Goal: Contribute content: Contribute content

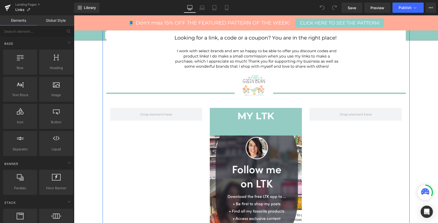
scroll to position [140, 0]
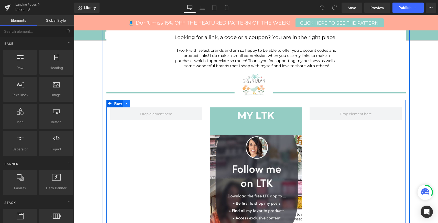
click at [128, 103] on icon at bounding box center [127, 104] width 4 height 4
click at [140, 104] on icon at bounding box center [140, 104] width 4 height 4
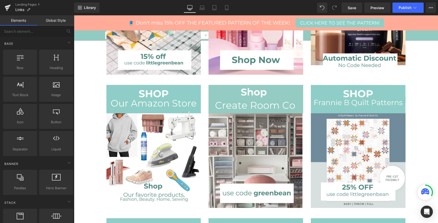
scroll to position [429, 0]
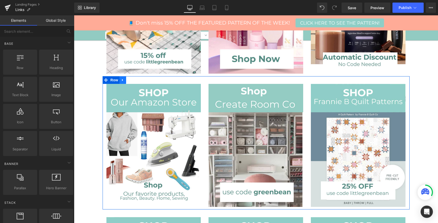
click at [123, 81] on icon at bounding box center [123, 80] width 4 height 4
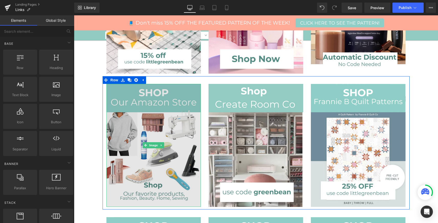
click at [164, 88] on img at bounding box center [154, 145] width 95 height 123
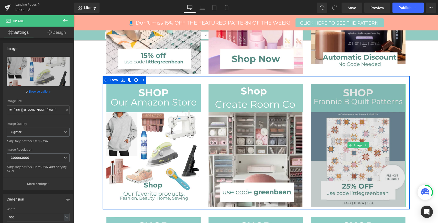
click at [345, 92] on img at bounding box center [358, 145] width 95 height 123
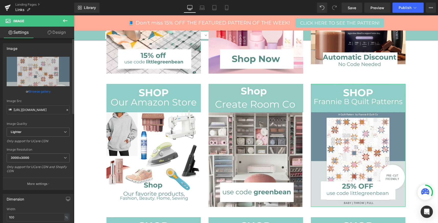
click at [43, 91] on link "Browse gallery" at bounding box center [40, 91] width 22 height 9
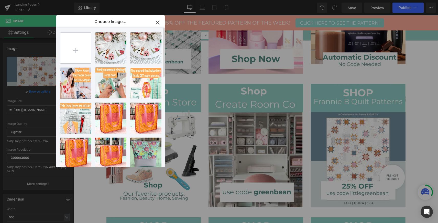
click at [78, 53] on input "file" at bounding box center [75, 48] width 31 height 31
type input "C:\fakepath\[DATE] Website - .png"
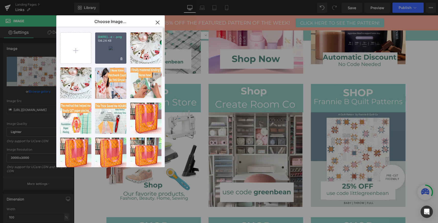
click at [114, 46] on div "[DATE]...e - .png 136.26 KB" at bounding box center [110, 48] width 31 height 31
type input "[URL][DOMAIN_NAME]"
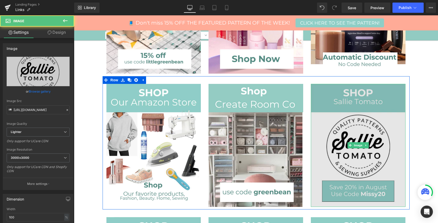
click at [337, 128] on img at bounding box center [358, 145] width 95 height 123
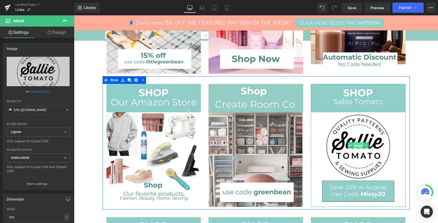
click at [359, 146] on span "Image" at bounding box center [358, 146] width 11 height 6
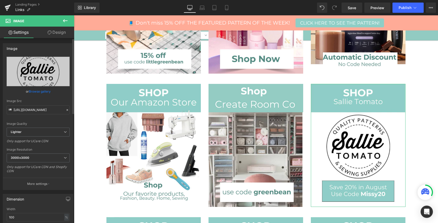
click at [44, 89] on link "Browse gallery" at bounding box center [40, 91] width 22 height 9
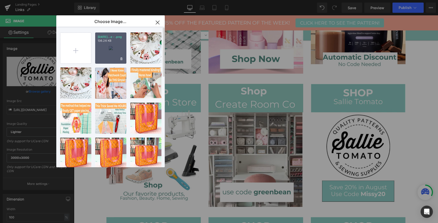
click at [109, 50] on div "[DATE]...e - .png 136.26 KB" at bounding box center [110, 48] width 31 height 31
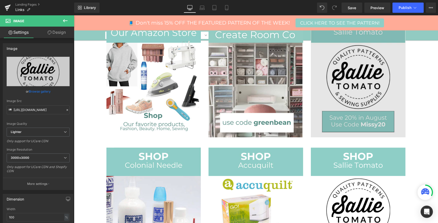
scroll to position [482, 0]
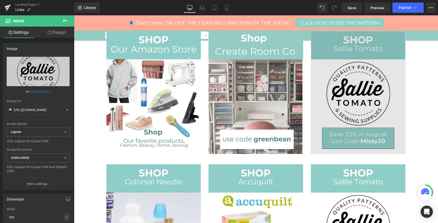
click at [379, 109] on img at bounding box center [358, 92] width 95 height 123
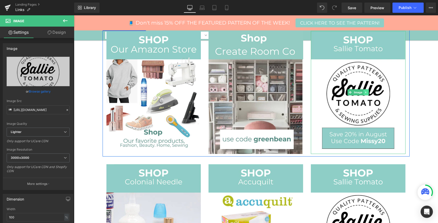
click at [368, 93] on icon at bounding box center [366, 92] width 3 height 3
click at [353, 92] on link "Image" at bounding box center [356, 92] width 16 height 6
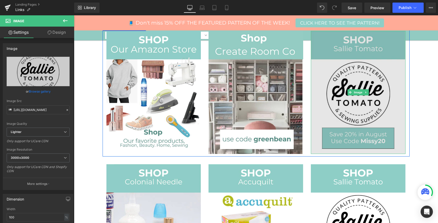
click at [330, 69] on img at bounding box center [358, 92] width 95 height 123
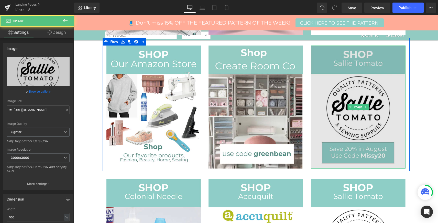
scroll to position [461, 0]
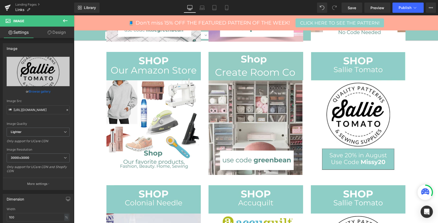
click at [426, 87] on div "Image Image Image Image Row Row Image Image Image Row Image Image Image Row Ima…" at bounding box center [256, 15] width 364 height 728
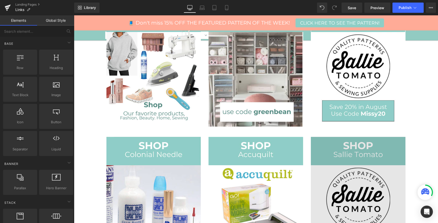
scroll to position [510, 0]
click at [392, 144] on img at bounding box center [358, 198] width 95 height 123
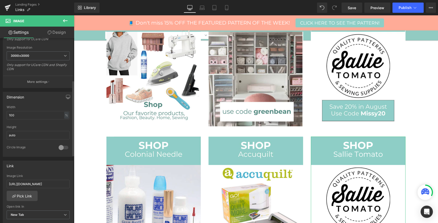
scroll to position [110, 0]
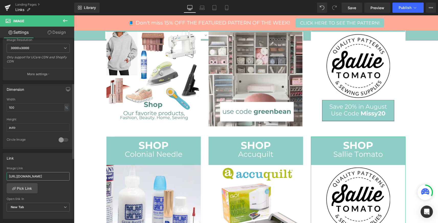
drag, startPoint x: 61, startPoint y: 175, endPoint x: 11, endPoint y: 170, distance: 49.8
click at [11, 170] on div "Image Link [URL][DOMAIN_NAME]" at bounding box center [38, 175] width 63 height 17
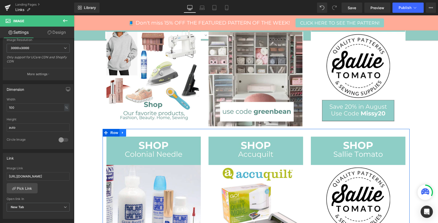
click at [123, 133] on icon at bounding box center [123, 133] width 4 height 4
click at [138, 131] on icon at bounding box center [136, 133] width 4 height 4
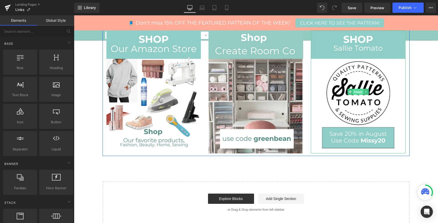
scroll to position [477, 0]
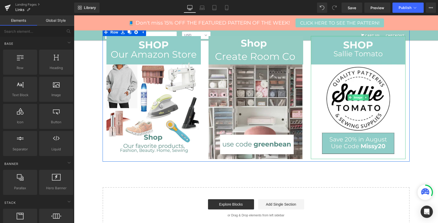
click at [362, 67] on img at bounding box center [358, 97] width 95 height 123
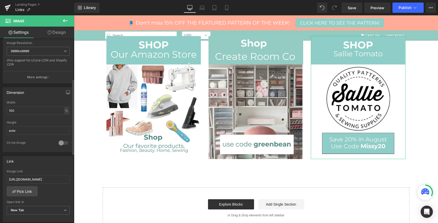
scroll to position [110, 0]
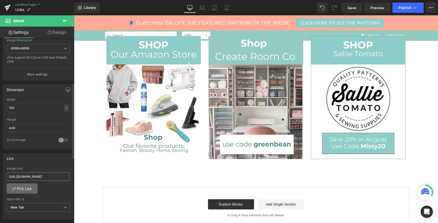
drag, startPoint x: 8, startPoint y: 178, endPoint x: 11, endPoint y: 184, distance: 6.7
click at [11, 184] on div "[URL][DOMAIN_NAME] Image Link [URL][DOMAIN_NAME] Pick Link Current Tab New Tab …" at bounding box center [38, 193] width 70 height 53
paste input "[URL][DOMAIN_NAME]"
type input "[URL][DOMAIN_NAME]"
click at [412, 7] on button "Publish" at bounding box center [408, 8] width 31 height 10
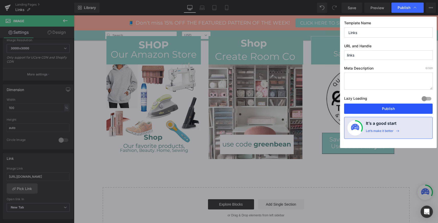
click at [388, 107] on button "Publish" at bounding box center [388, 109] width 89 height 10
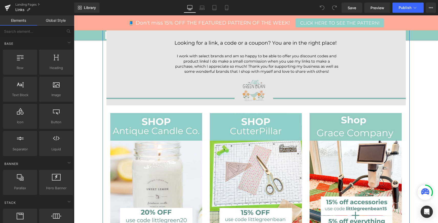
scroll to position [137, 0]
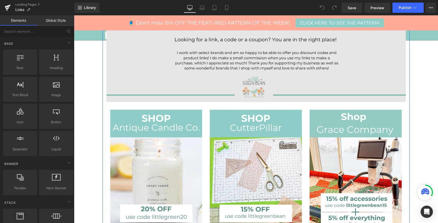
click at [243, 131] on img at bounding box center [256, 170] width 92 height 120
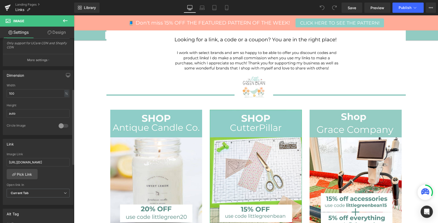
scroll to position [124, 0]
